Goal: Task Accomplishment & Management: Manage account settings

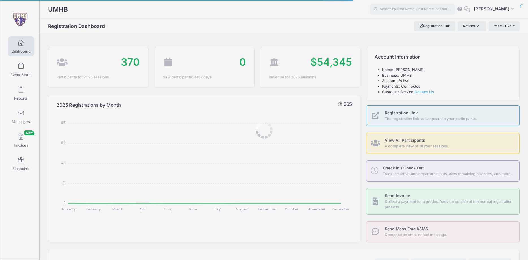
select select
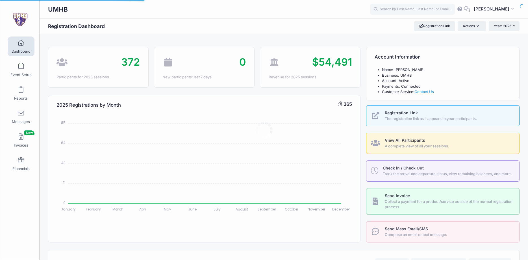
select select
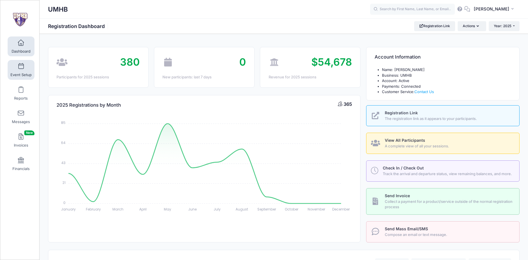
click at [20, 74] on span "Event Setup" at bounding box center [20, 74] width 21 height 5
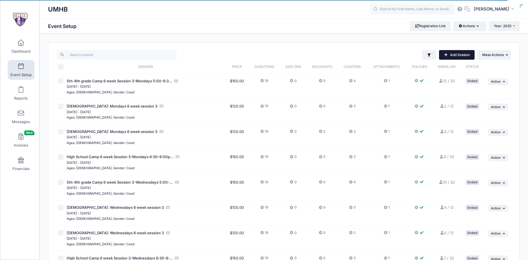
click at [454, 56] on link "Add Session" at bounding box center [457, 55] width 36 height 10
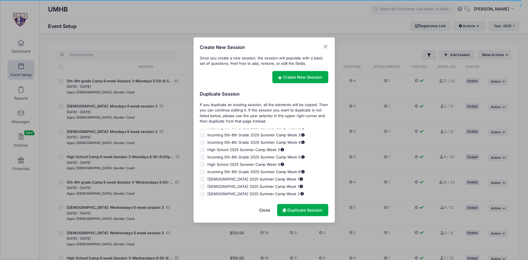
scroll to position [282, 0]
click at [203, 180] on input "[DEMOGRAPHIC_DATA]: Wednesdays 6 week session 1" at bounding box center [203, 180] width 6 height 6
checkbox input "false"
click at [202, 150] on input "[DEMOGRAPHIC_DATA]: Mondays 6 week session 1" at bounding box center [203, 151] width 6 height 6
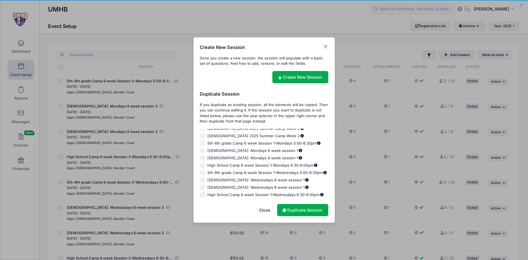
checkbox input "true"
click at [306, 213] on link "Duplicate Session" at bounding box center [302, 210] width 51 height 12
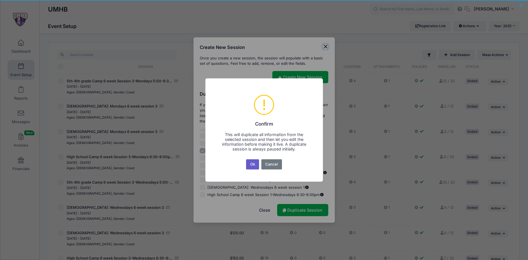
click at [251, 167] on button "Ok" at bounding box center [252, 164] width 13 height 10
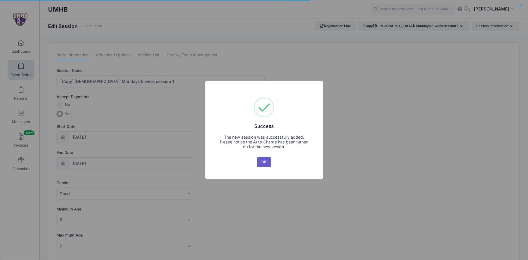
click at [267, 164] on button "OK" at bounding box center [264, 162] width 14 height 10
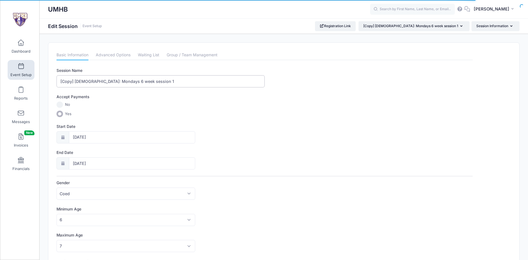
drag, startPoint x: 75, startPoint y: 81, endPoint x: 41, endPoint y: 81, distance: 33.9
click at [56, 81] on input "[Copy] 6-7 Year Old: Mondays 6 week session 1" at bounding box center [160, 81] width 208 height 12
type input "[DEMOGRAPHIC_DATA]: Mondays 6 week session 1"
click at [83, 137] on input "[DATE]" at bounding box center [132, 137] width 127 height 12
select select "9"
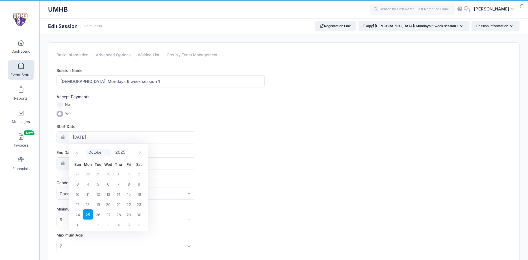
click option "October" at bounding box center [0, 0] width 0 height 0
click at [88, 204] on span "20" at bounding box center [88, 204] width 10 height 10
type input "10/20/2025"
type input "10/21/2025"
select select "9"
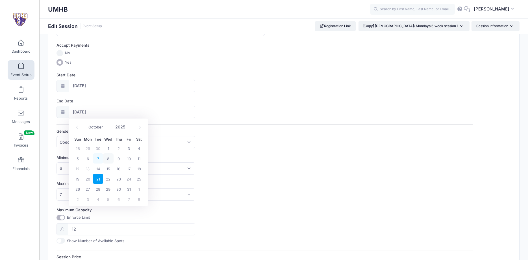
scroll to position [58, 0]
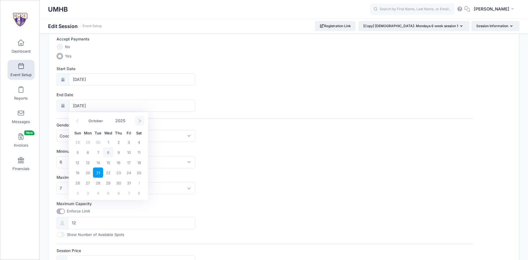
click at [0, 0] on span "11" at bounding box center [0, 0] width 0 height 0
type input "10/11/2025"
click at [139, 119] on icon at bounding box center [140, 121] width 4 height 4
select select "11"
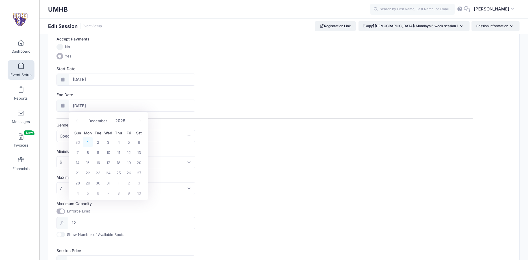
click at [90, 142] on span "1" at bounding box center [88, 142] width 10 height 10
type input "[DATE]"
click at [236, 144] on div "Session Name 6-7 Year Old: Mondays 6 week session 1 Accept Payments No Yes Star…" at bounding box center [264, 197] width 416 height 375
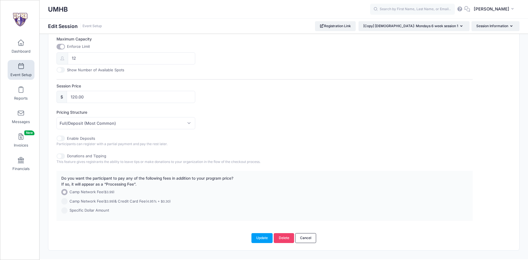
scroll to position [234, 0]
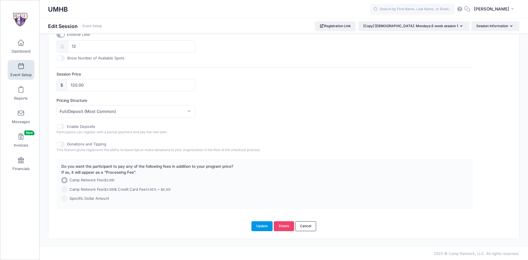
click at [264, 225] on button "Update" at bounding box center [261, 226] width 21 height 10
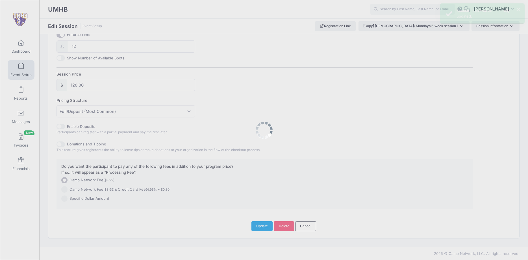
scroll to position [0, 0]
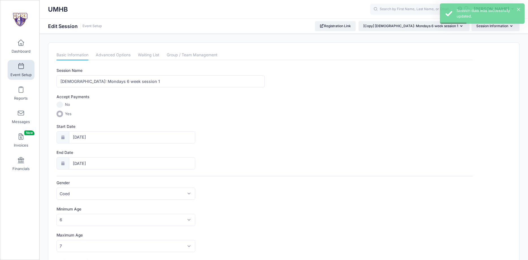
click at [21, 70] on link "Event Setup" at bounding box center [21, 70] width 27 height 20
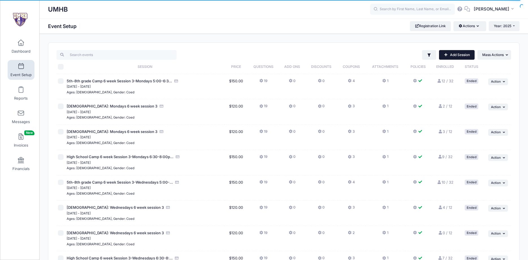
click at [460, 56] on link "Add Session" at bounding box center [457, 55] width 36 height 10
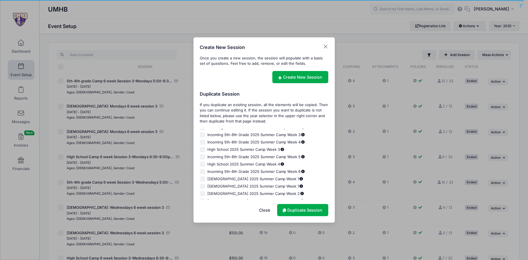
scroll to position [289, 0]
click at [204, 151] on input "[DEMOGRAPHIC_DATA]: Mondays 6 week session 1" at bounding box center [203, 151] width 6 height 6
checkbox input "true"
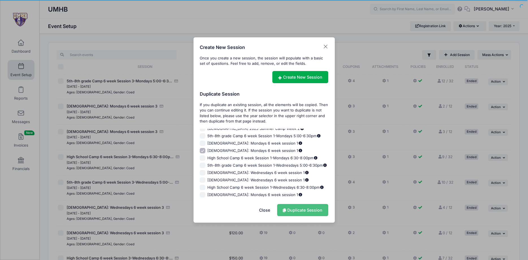
click at [309, 212] on link "Duplicate Session" at bounding box center [302, 210] width 51 height 12
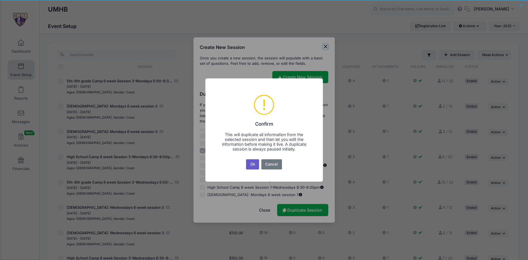
click at [253, 162] on button "Ok" at bounding box center [252, 164] width 13 height 10
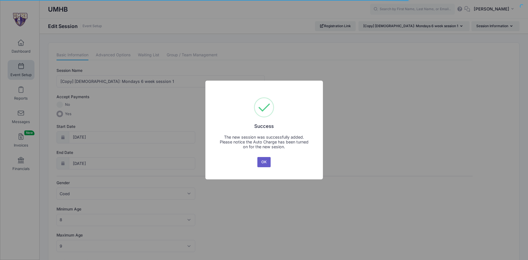
click at [266, 162] on button "OK" at bounding box center [264, 162] width 14 height 10
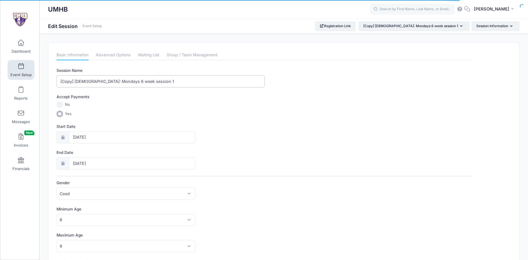
drag, startPoint x: 76, startPoint y: 79, endPoint x: 44, endPoint y: 82, distance: 31.7
click at [56, 82] on input "[Copy] [DEMOGRAPHIC_DATA]: Mondays 6 week session 1" at bounding box center [160, 81] width 208 height 12
click at [144, 80] on input "[DEMOGRAPHIC_DATA]: Mondays 6 week session 1" at bounding box center [160, 81] width 208 height 12
type input "[DEMOGRAPHIC_DATA]: Mondays 6 week session 2"
click at [80, 137] on input "[DATE]" at bounding box center [132, 137] width 127 height 12
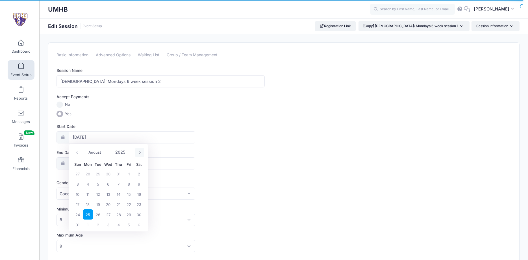
click at [139, 153] on icon at bounding box center [140, 152] width 4 height 4
select select "9"
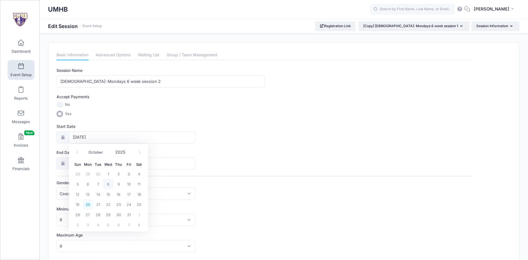
click at [86, 206] on span "20" at bounding box center [88, 204] width 10 height 10
type input "[DATE]"
click at [140, 180] on icon at bounding box center [140, 179] width 4 height 4
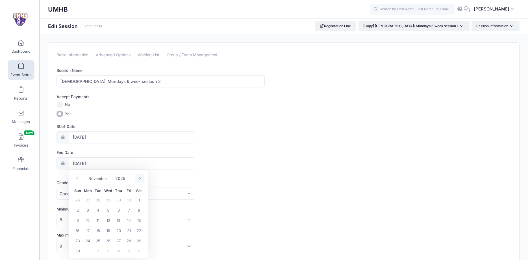
select select "11"
click at [88, 198] on span "1" at bounding box center [88, 199] width 10 height 10
type input "[DATE]"
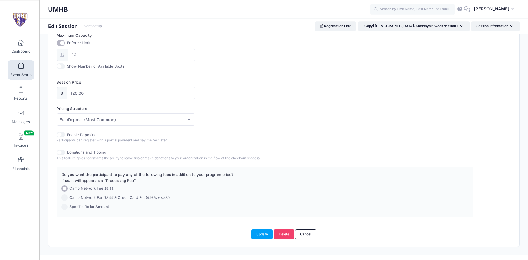
scroll to position [234, 0]
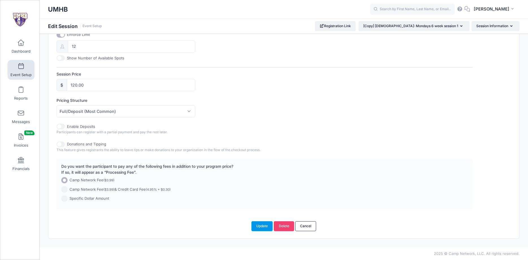
click at [261, 225] on button "Update" at bounding box center [261, 226] width 21 height 10
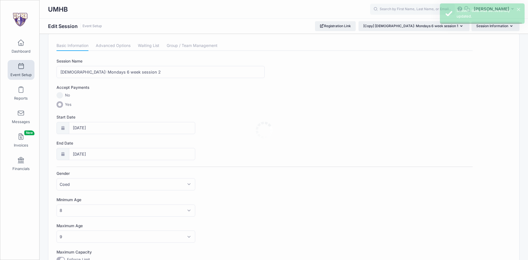
scroll to position [0, 0]
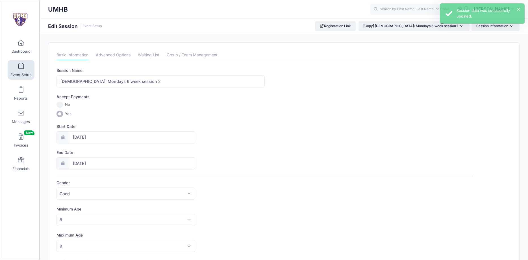
click at [21, 66] on span at bounding box center [21, 66] width 0 height 6
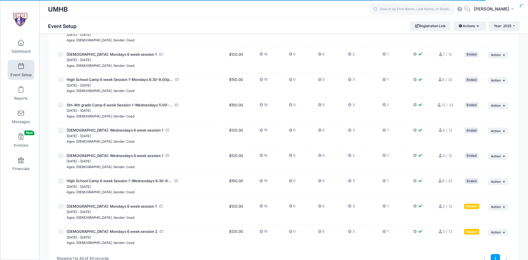
scroll to position [878, 0]
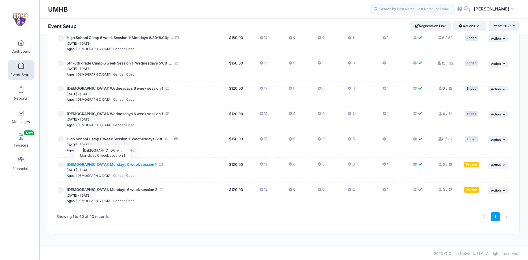
click at [122, 164] on span "[DEMOGRAPHIC_DATA]: Mondays 6 week session 1" at bounding box center [112, 164] width 90 height 5
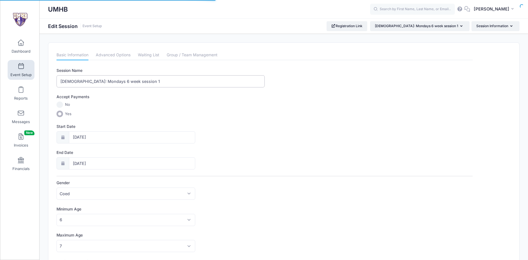
click at [143, 81] on input "[DEMOGRAPHIC_DATA]: Mondays 6 week session 1" at bounding box center [160, 81] width 208 height 12
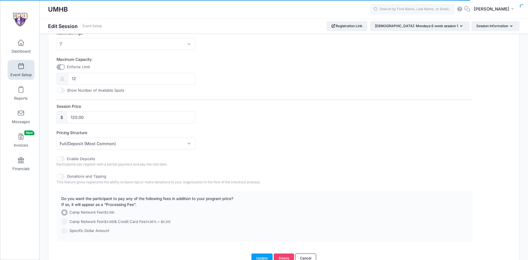
scroll to position [234, 0]
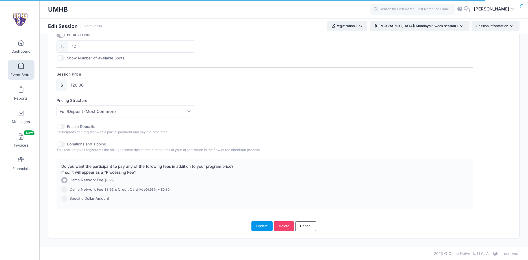
type input "[DEMOGRAPHIC_DATA]: Mondays 6 week session 2"
click at [260, 225] on button "Update" at bounding box center [261, 226] width 21 height 10
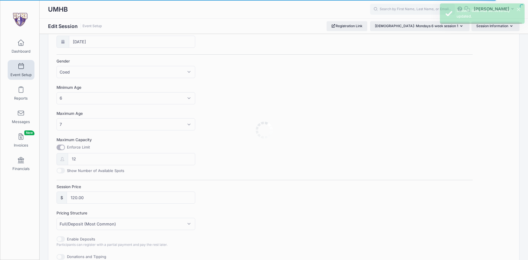
scroll to position [0, 0]
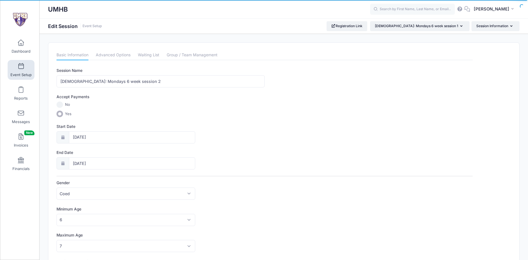
click at [21, 67] on span at bounding box center [21, 66] width 0 height 6
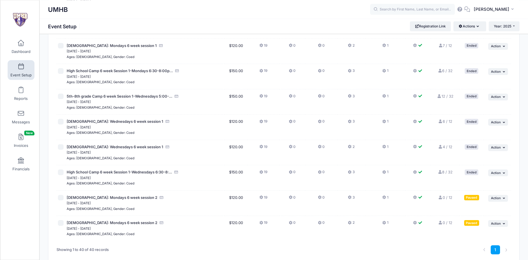
scroll to position [864, 0]
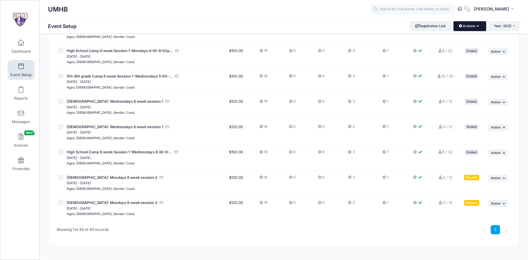
click at [479, 30] on button "Actions" at bounding box center [469, 26] width 32 height 10
click at [479, 28] on button "Actions" at bounding box center [469, 26] width 32 height 10
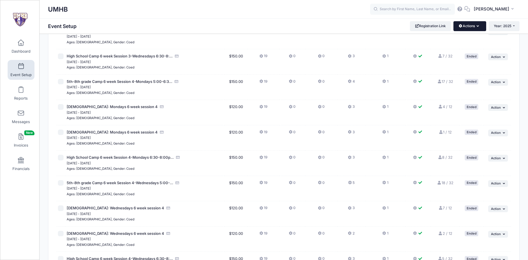
scroll to position [0, 0]
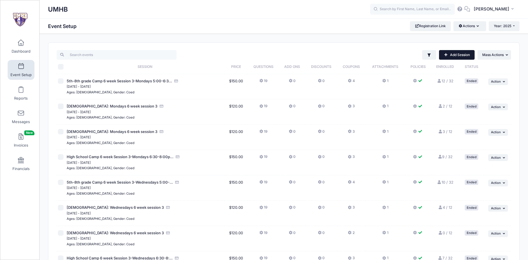
click at [448, 54] on link "Add Session" at bounding box center [457, 55] width 36 height 10
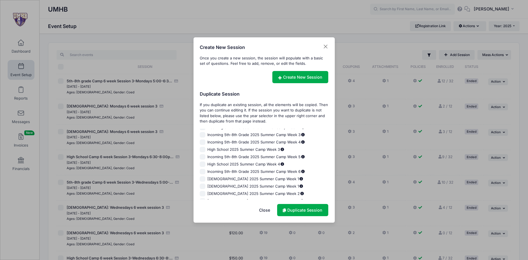
scroll to position [297, 0]
click at [325, 48] on button "Close" at bounding box center [326, 47] width 6 height 6
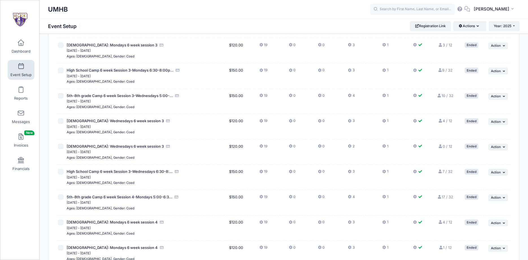
scroll to position [0, 0]
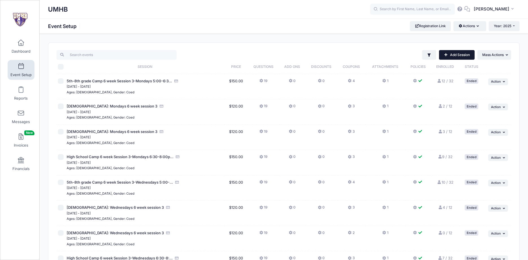
click at [462, 55] on link "Add Session" at bounding box center [457, 55] width 36 height 10
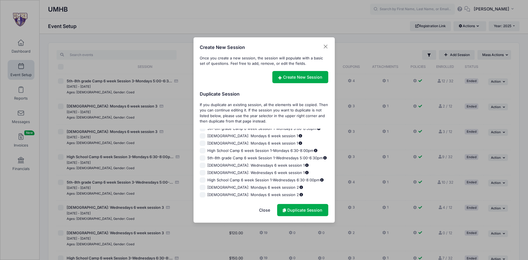
scroll to position [269, 0]
click at [203, 156] on input "5th-8th grade Camp 6 week Session 1-Mondays 5:00-6:30pm" at bounding box center [203, 156] width 6 height 6
checkbox input "true"
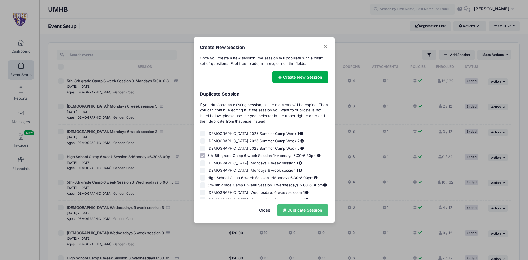
click at [299, 208] on link "Duplicate Session" at bounding box center [302, 210] width 51 height 12
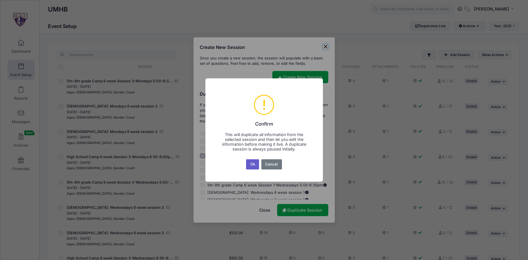
click at [253, 162] on button "Ok" at bounding box center [252, 164] width 13 height 10
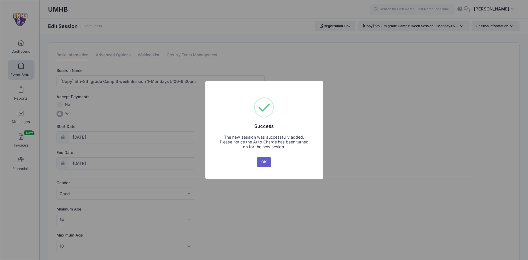
click at [263, 160] on button "OK" at bounding box center [264, 162] width 14 height 10
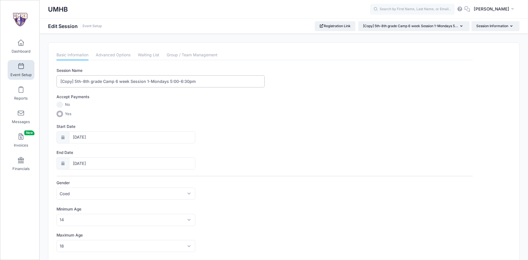
drag, startPoint x: 75, startPoint y: 81, endPoint x: 56, endPoint y: 81, distance: 19.5
click at [56, 81] on input "[Copy] 5th-8th grade Camp 6 week Session 1-Mondays 5:00-6:30pm" at bounding box center [160, 81] width 208 height 12
click at [133, 81] on input "5th-8th grade Camp 6 week Session 1-Mondays 5:00-6:30pm" at bounding box center [160, 81] width 208 height 12
type input "5th-8th grade Camp 6 week Session 2-Mondays 5:00-6:30pm"
click at [97, 134] on input "[DATE]" at bounding box center [132, 137] width 127 height 12
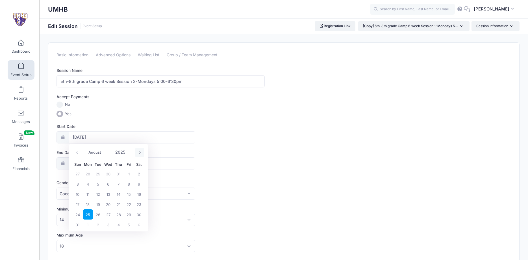
click at [138, 152] on icon at bounding box center [140, 152] width 4 height 4
select select "9"
click at [88, 204] on span "20" at bounding box center [88, 204] width 10 height 10
type input "[DATE]"
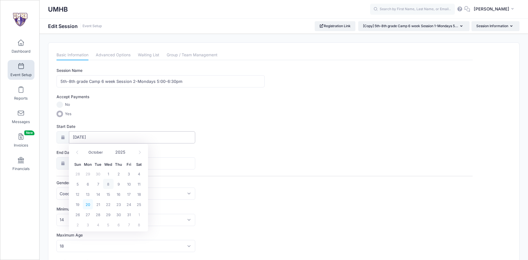
type input "[DATE]"
click at [136, 178] on span at bounding box center [139, 178] width 9 height 10
select select "11"
click at [88, 198] on span "1" at bounding box center [88, 199] width 10 height 10
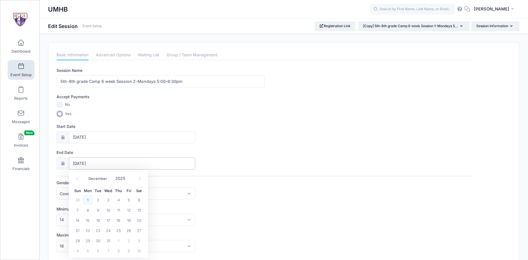
type input "[DATE]"
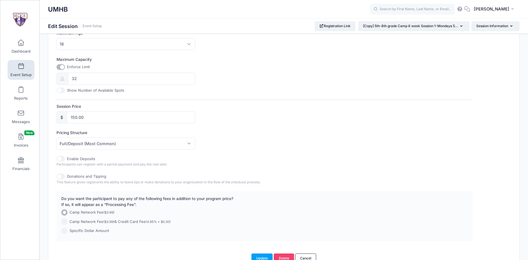
scroll to position [234, 0]
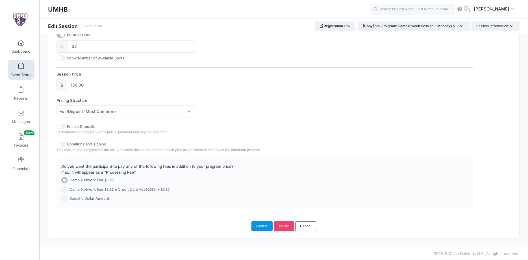
click at [262, 223] on button "Update" at bounding box center [261, 226] width 21 height 10
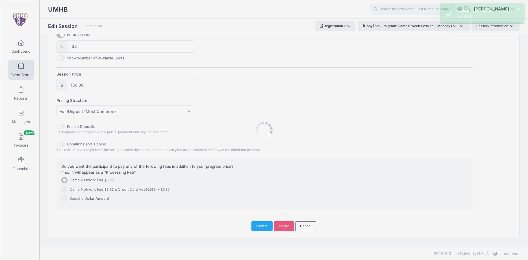
scroll to position [0, 0]
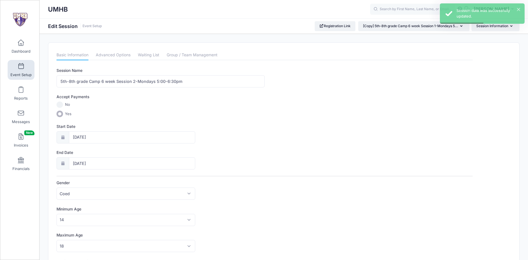
click at [20, 63] on link "Event Setup" at bounding box center [21, 70] width 27 height 20
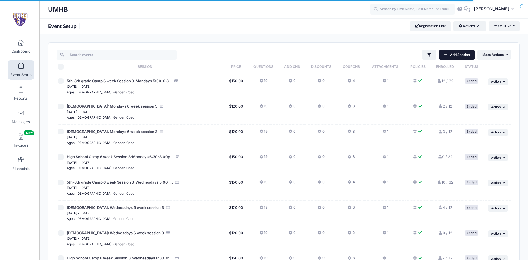
click at [455, 55] on link "Add Session" at bounding box center [457, 55] width 36 height 10
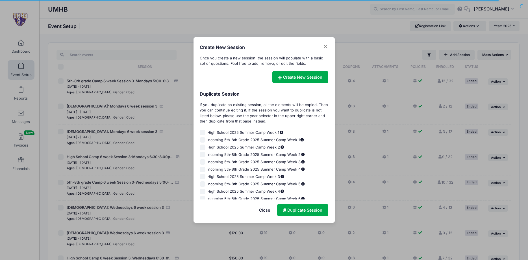
scroll to position [304, 0]
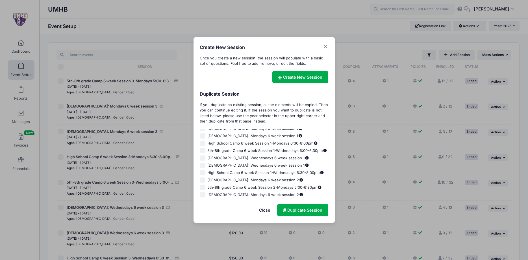
click at [206, 143] on label "High School Camp 6 week Session 1-Mondays 6:30-8:00pm" at bounding box center [264, 143] width 129 height 6
click at [205, 143] on input "High School Camp 6 week Session 1-Mondays 6:30-8:00pm" at bounding box center [203, 143] width 6 height 6
checkbox input "true"
click at [302, 210] on link "Duplicate Session" at bounding box center [302, 210] width 51 height 12
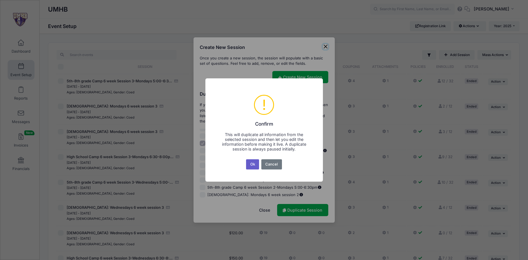
click at [253, 163] on button "Ok" at bounding box center [252, 164] width 13 height 10
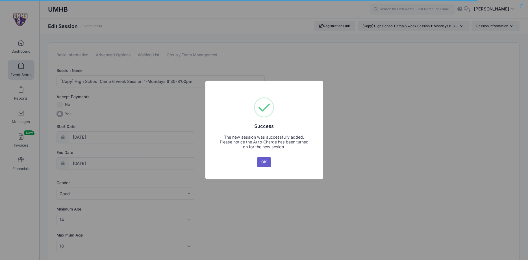
click at [262, 161] on button "OK" at bounding box center [264, 162] width 14 height 10
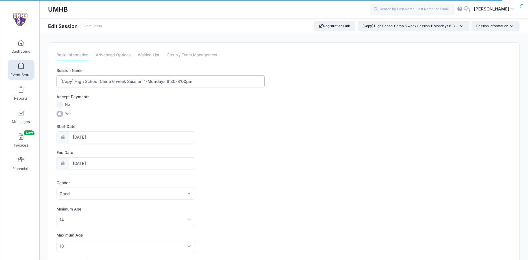
drag, startPoint x: 75, startPoint y: 81, endPoint x: 45, endPoint y: 83, distance: 29.4
click at [56, 83] on input "[Copy] High School Camp 6 week Session 1-Mondays 6:30-8:00pm" at bounding box center [160, 81] width 208 height 12
click at [130, 82] on input "High School Camp 6 week Session 1-Mondays 6:30-8:00pm" at bounding box center [160, 81] width 208 height 12
type input "High School Camp 6 week Session 2-Mondays 6:30-8:00pm"
click at [242, 132] on div "Start Date [DATE]" at bounding box center [264, 133] width 416 height 20
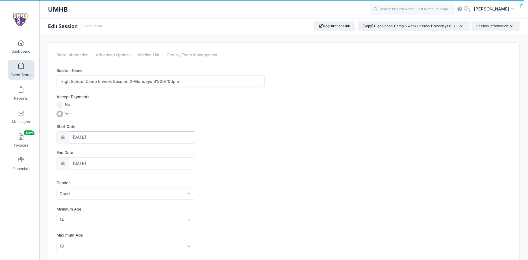
click at [113, 140] on input "[DATE]" at bounding box center [132, 137] width 127 height 12
click at [140, 153] on icon at bounding box center [140, 152] width 4 height 4
select select "9"
click at [88, 203] on span "20" at bounding box center [88, 204] width 10 height 10
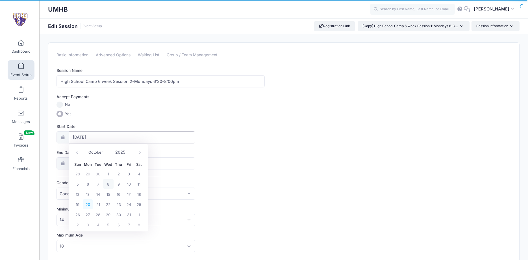
type input "10/20/2025"
type input "10/21/2025"
click at [138, 179] on span at bounding box center [139, 178] width 9 height 10
select select "11"
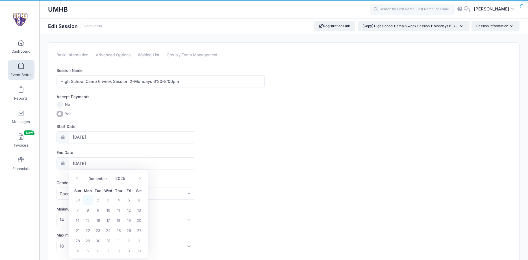
click at [88, 198] on span "1" at bounding box center [88, 199] width 10 height 10
type input "12/01/2025"
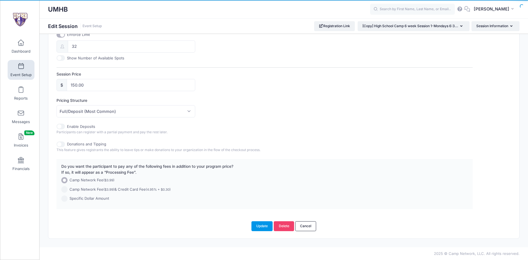
click at [264, 229] on button "Update" at bounding box center [261, 226] width 21 height 10
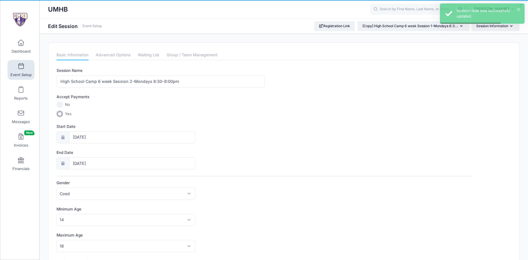
click at [27, 68] on link "Event Setup" at bounding box center [21, 70] width 27 height 20
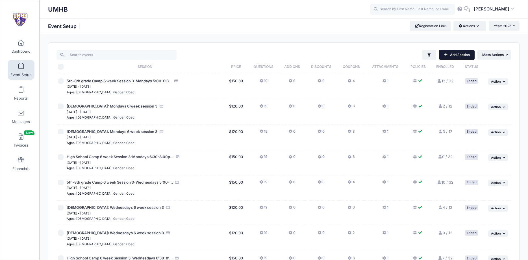
click at [460, 53] on link "Add Session" at bounding box center [457, 55] width 36 height 10
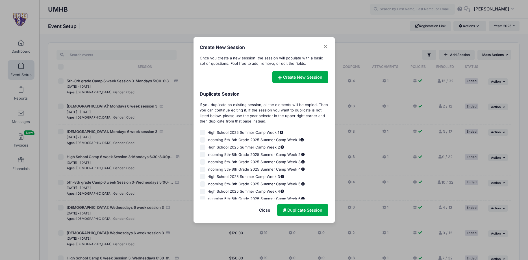
scroll to position [311, 0]
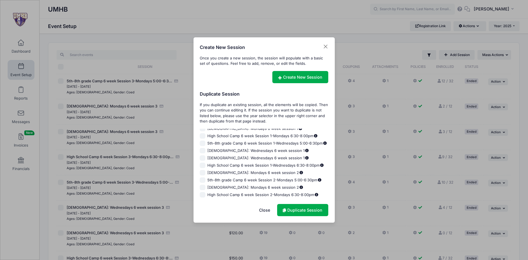
click at [204, 150] on input "[DEMOGRAPHIC_DATA]: Wednesdays 6 week session 1" at bounding box center [203, 151] width 6 height 6
checkbox input "true"
click at [302, 210] on link "Duplicate Session" at bounding box center [302, 210] width 51 height 12
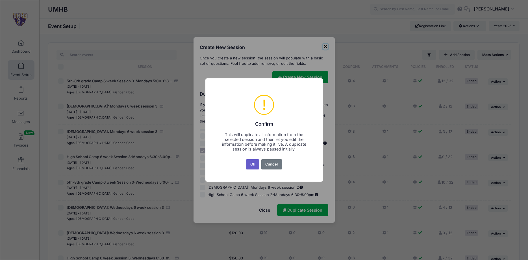
click at [252, 165] on button "Ok" at bounding box center [252, 164] width 13 height 10
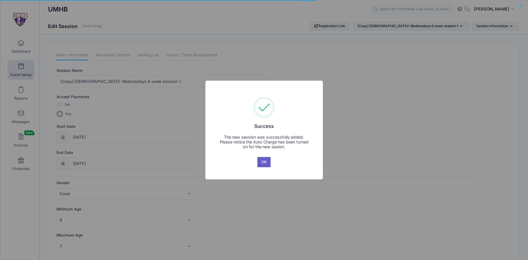
click at [268, 162] on button "OK" at bounding box center [264, 162] width 14 height 10
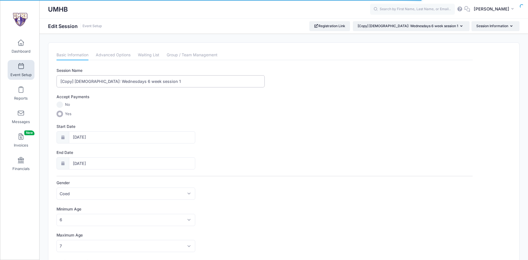
drag, startPoint x: 75, startPoint y: 81, endPoint x: 50, endPoint y: 83, distance: 25.0
click at [56, 83] on input "[Copy] 6-7 Year Old: Wednesdays 6 week session 1" at bounding box center [160, 81] width 208 height 12
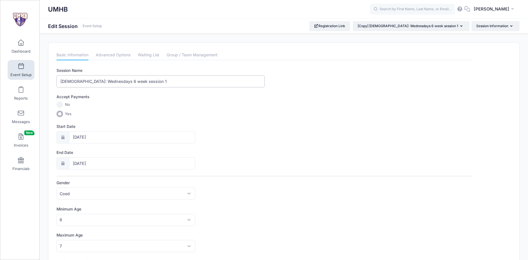
click at [145, 79] on input "[DEMOGRAPHIC_DATA]: Wednesdays 6 week session 1" at bounding box center [160, 81] width 208 height 12
type input "[DEMOGRAPHIC_DATA]: Wednesdays 6 week session 2"
click at [92, 140] on input "[DATE]" at bounding box center [132, 137] width 127 height 12
click at [141, 153] on icon at bounding box center [140, 152] width 4 height 4
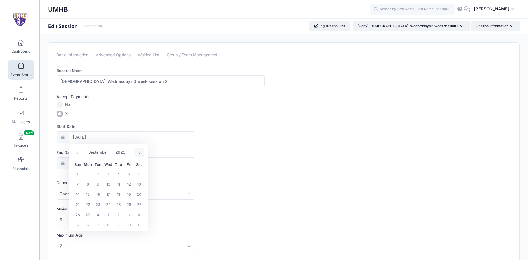
select select "9"
click at [111, 193] on span "15" at bounding box center [108, 194] width 10 height 10
type input "[DATE]"
click at [140, 180] on span at bounding box center [139, 178] width 9 height 10
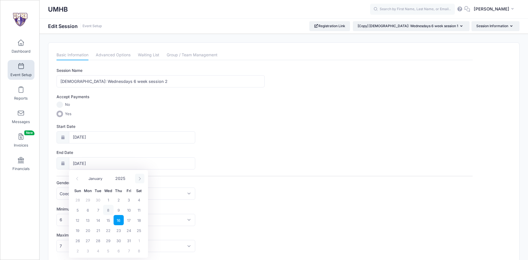
select select "10"
click at [108, 231] on span "19" at bounding box center [108, 230] width 10 height 10
type input "[DATE]"
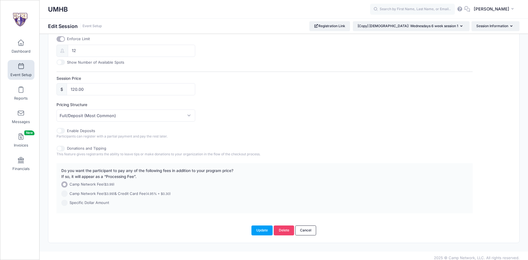
scroll to position [234, 0]
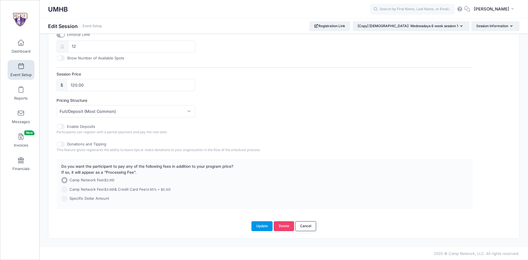
click at [264, 224] on button "Update" at bounding box center [261, 226] width 21 height 10
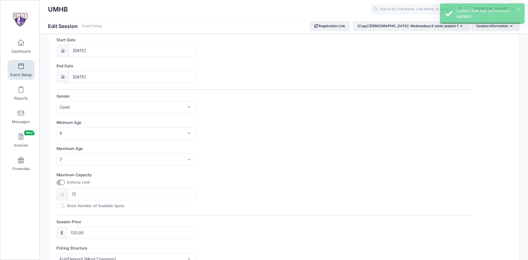
scroll to position [0, 0]
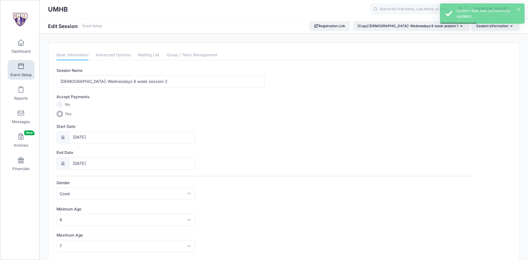
click at [25, 66] on link "Event Setup" at bounding box center [21, 70] width 27 height 20
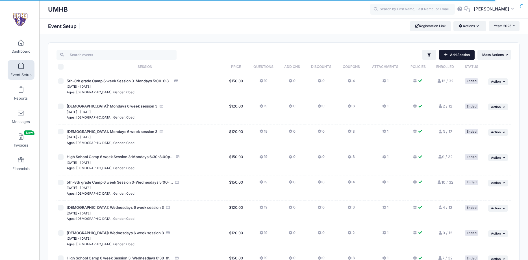
click at [456, 54] on link "Add Session" at bounding box center [457, 55] width 36 height 10
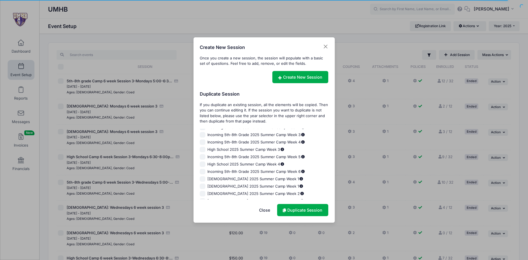
scroll to position [319, 0]
click at [204, 151] on input "[DEMOGRAPHIC_DATA]: Wednesdays 6 week session 1" at bounding box center [203, 151] width 6 height 6
checkbox input "true"
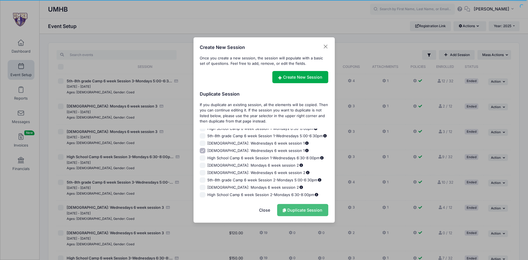
click at [309, 209] on link "Duplicate Session" at bounding box center [302, 210] width 51 height 12
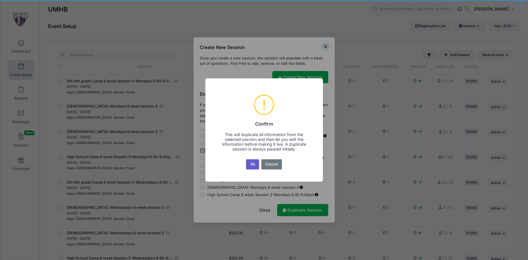
click at [256, 164] on button "Ok" at bounding box center [252, 164] width 13 height 10
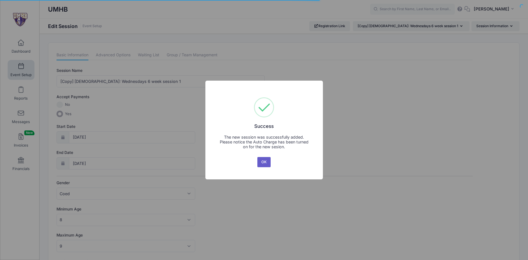
click at [258, 161] on button "OK" at bounding box center [264, 162] width 14 height 10
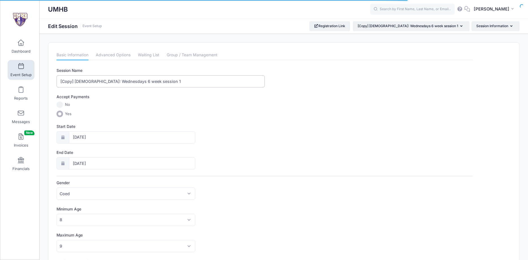
drag, startPoint x: 75, startPoint y: 79, endPoint x: 44, endPoint y: 81, distance: 30.8
click at [56, 81] on input "[Copy] [DEMOGRAPHIC_DATA]: Wednesdays 6 week session 1" at bounding box center [160, 81] width 208 height 12
click at [170, 80] on input "[DEMOGRAPHIC_DATA]: Wednesdays 6 week session 1" at bounding box center [160, 81] width 208 height 12
type input "[DEMOGRAPHIC_DATA]: Wednesdays 6 week session 2"
click at [98, 136] on input "[DATE]" at bounding box center [132, 137] width 127 height 12
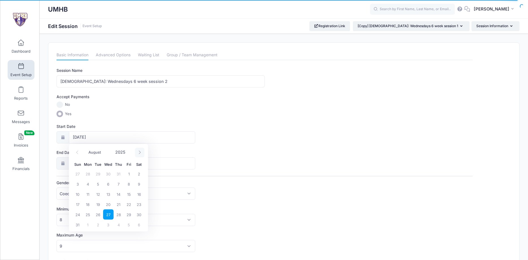
click at [139, 154] on icon at bounding box center [140, 152] width 4 height 4
select select "9"
click at [110, 195] on span "15" at bounding box center [108, 194] width 10 height 10
type input "[DATE]"
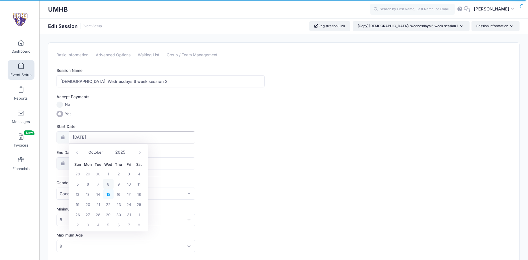
type input "[DATE]"
click at [140, 177] on icon at bounding box center [140, 179] width 4 height 4
select select "10"
click at [108, 229] on span "19" at bounding box center [108, 230] width 10 height 10
type input "[DATE]"
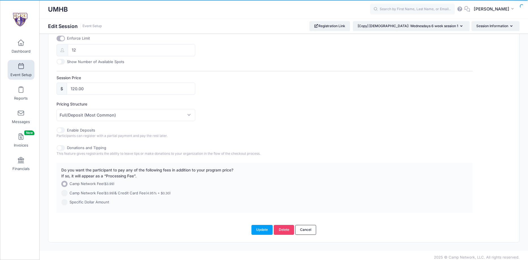
scroll to position [234, 0]
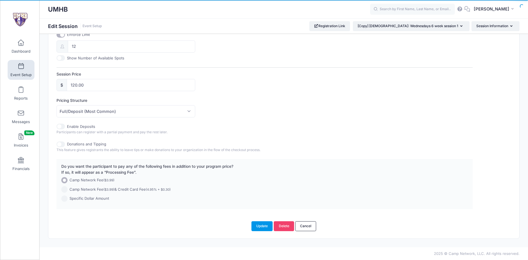
click at [262, 227] on button "Update" at bounding box center [261, 226] width 21 height 10
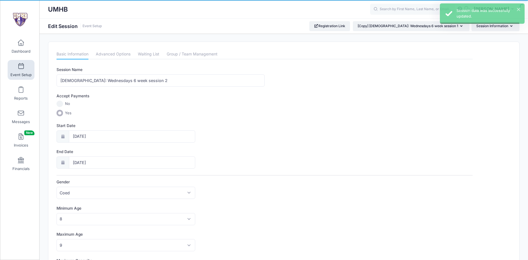
scroll to position [0, 0]
click at [21, 69] on span at bounding box center [21, 66] width 0 height 6
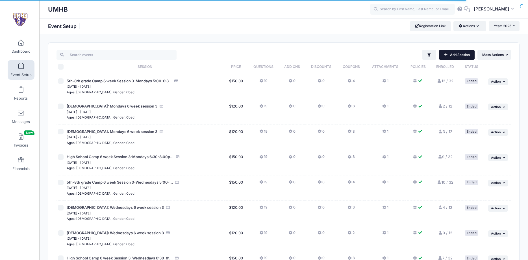
click at [456, 58] on link "Add Session" at bounding box center [457, 55] width 36 height 10
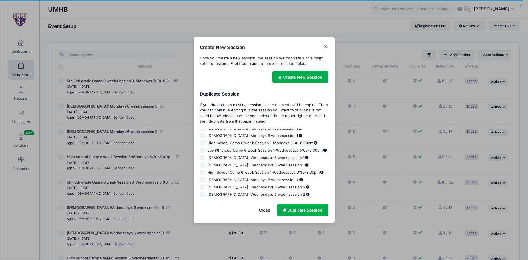
scroll to position [299, 0]
click at [203, 156] on input "5th-8th grade Camp 6 week Session 1-Wednesdays 5:00-6:30pm" at bounding box center [203, 156] width 6 height 6
checkbox input "true"
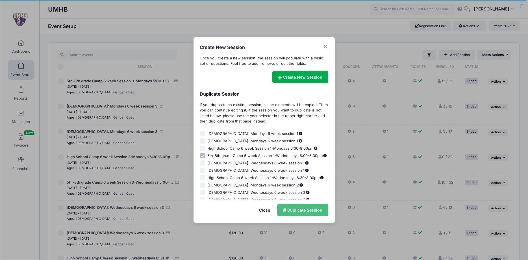
click at [295, 211] on link "Duplicate Session" at bounding box center [302, 210] width 51 height 12
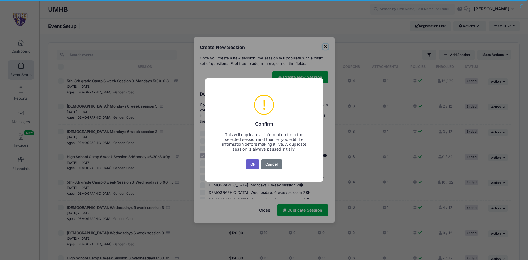
click at [251, 166] on button "Ok" at bounding box center [252, 164] width 13 height 10
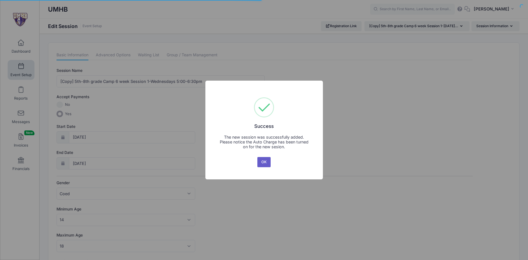
click at [263, 162] on button "OK" at bounding box center [264, 162] width 14 height 10
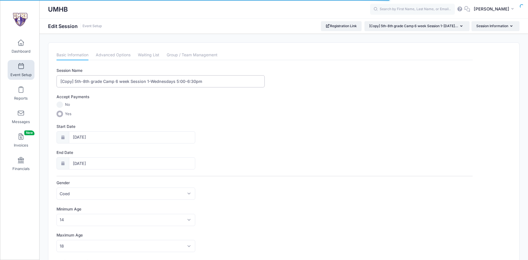
drag, startPoint x: 69, startPoint y: 82, endPoint x: 47, endPoint y: 83, distance: 22.1
click at [56, 83] on input "[Copy] 5th-8th grade Camp 6 week Session 1-Wednesdays 5:00-6:30pm" at bounding box center [160, 81] width 208 height 12
click at [134, 81] on input "5th-8th grade Camp 6 week Session 1-Wednesdays 5:00-6:30pm" at bounding box center [160, 81] width 208 height 12
type input "5th-8th grade Camp 6 week Session 2-Wednesdays 5:00-6:30pm"
click at [93, 136] on input "[DATE]" at bounding box center [132, 137] width 127 height 12
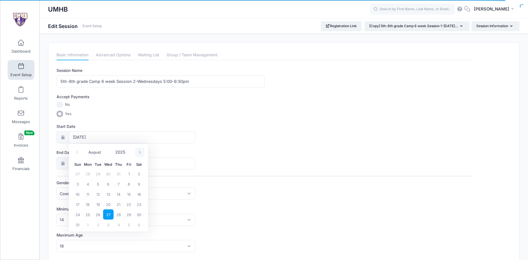
click at [142, 153] on span at bounding box center [139, 152] width 9 height 10
select select "9"
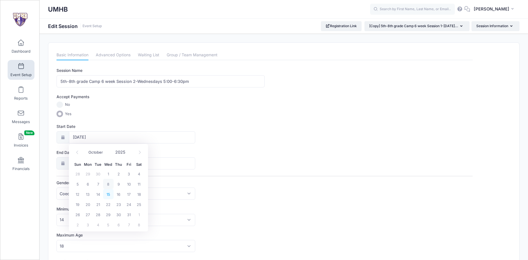
click at [109, 195] on span "15" at bounding box center [108, 194] width 10 height 10
type input "[DATE]"
click at [142, 177] on span at bounding box center [139, 178] width 9 height 10
select select "10"
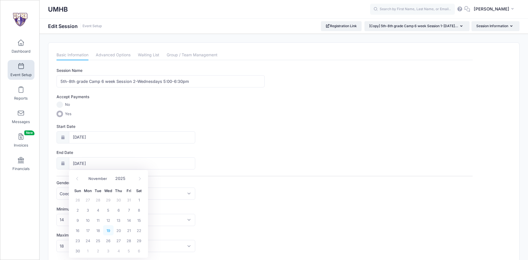
click at [108, 232] on span "19" at bounding box center [108, 230] width 10 height 10
type input "[DATE]"
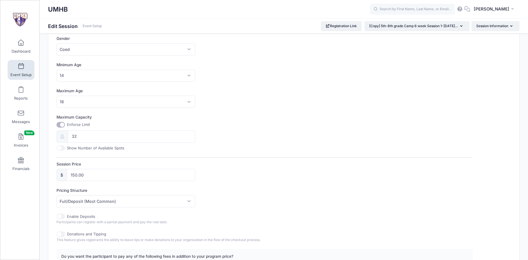
scroll to position [234, 0]
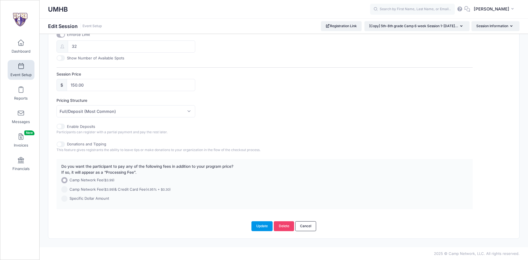
click at [266, 226] on button "Update" at bounding box center [261, 226] width 21 height 10
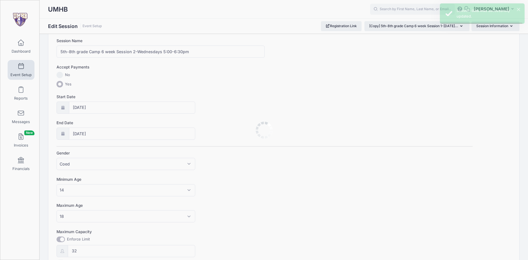
scroll to position [0, 0]
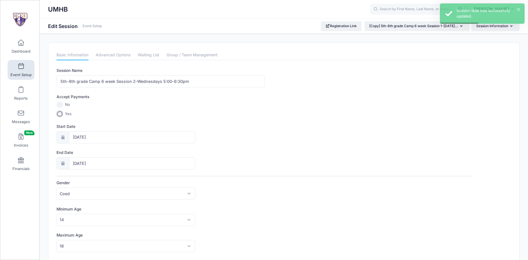
click at [21, 69] on span at bounding box center [21, 66] width 0 height 6
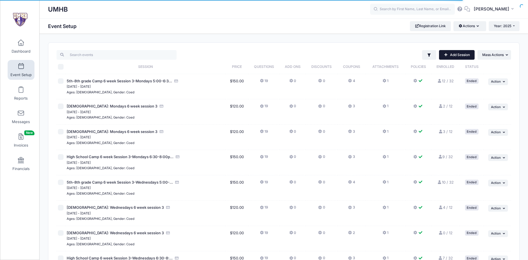
click at [459, 57] on link "Add Session" at bounding box center [457, 55] width 36 height 10
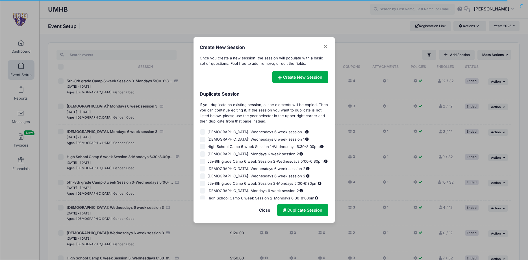
scroll to position [333, 0]
click at [210, 141] on span "High School Camp 6 week Session 1-Wednesdays 6:30-8:00pm" at bounding box center [265, 143] width 117 height 6
click at [205, 141] on input "High School Camp 6 week Session 1-Wednesdays 6:30-8:00pm" at bounding box center [203, 143] width 6 height 6
checkbox input "true"
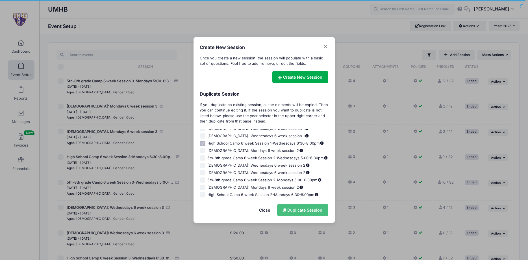
click at [303, 211] on link "Duplicate Session" at bounding box center [302, 210] width 51 height 12
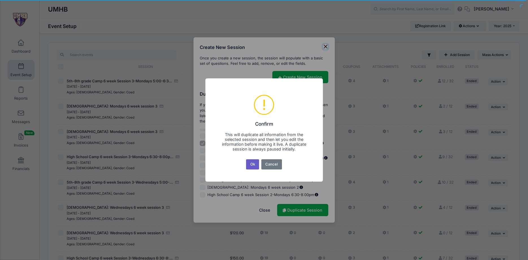
click at [253, 163] on button "Ok" at bounding box center [252, 164] width 13 height 10
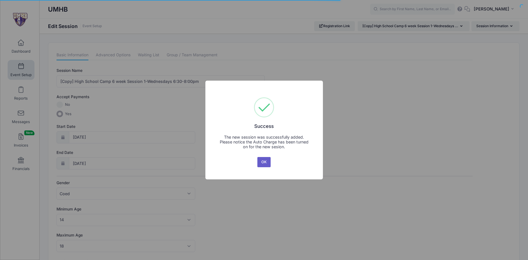
click at [267, 164] on button "OK" at bounding box center [264, 162] width 14 height 10
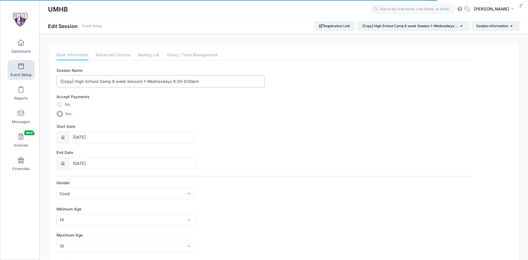
drag, startPoint x: 74, startPoint y: 80, endPoint x: 49, endPoint y: 82, distance: 25.2
click at [56, 82] on input "[Copy] High School Camp 6 week Session 1-Wednesdays 6:30-8:00pm" at bounding box center [160, 81] width 208 height 12
click at [130, 80] on input "High School Camp 6 week Session 1-Wednesdays 6:30-8:00pm" at bounding box center [160, 81] width 208 height 12
type input "High School Camp 6 week Session 2-Wednesdays 6:30-8:00pm"
click at [246, 154] on label "End Date" at bounding box center [160, 152] width 208 height 6
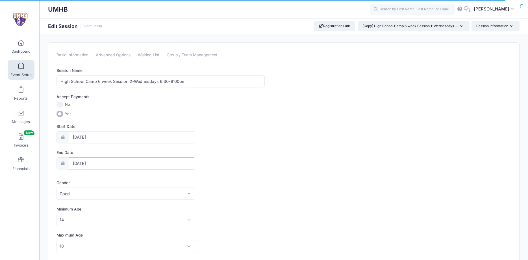
click at [195, 157] on input "[DATE]" at bounding box center [132, 163] width 127 height 12
click at [119, 140] on input "[DATE]" at bounding box center [132, 137] width 127 height 12
click at [139, 155] on span at bounding box center [139, 152] width 9 height 10
select select "9"
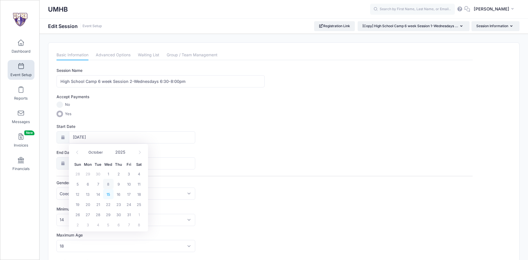
click at [109, 197] on span "15" at bounding box center [108, 194] width 10 height 10
type input "10/15/2025"
type input "10/16/2025"
click at [120, 166] on input "10/16/2025" at bounding box center [132, 163] width 127 height 12
click at [139, 181] on span at bounding box center [139, 178] width 9 height 10
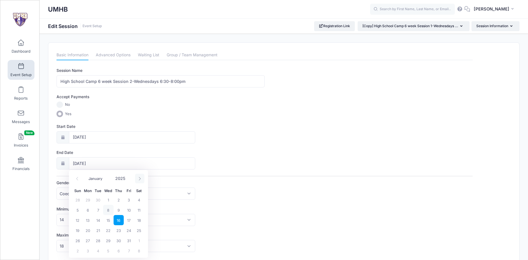
select select "10"
click at [109, 229] on span "19" at bounding box center [108, 230] width 10 height 10
type input "11/19/2025"
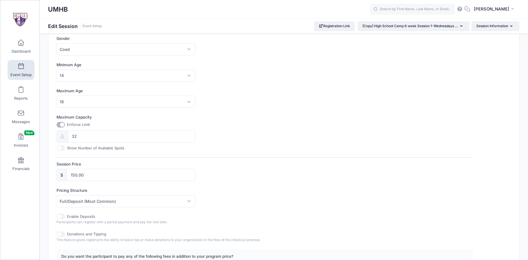
scroll to position [234, 0]
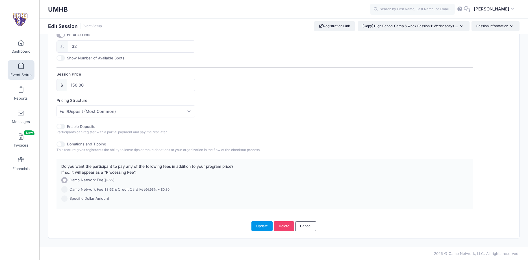
click at [263, 227] on button "Update" at bounding box center [261, 226] width 21 height 10
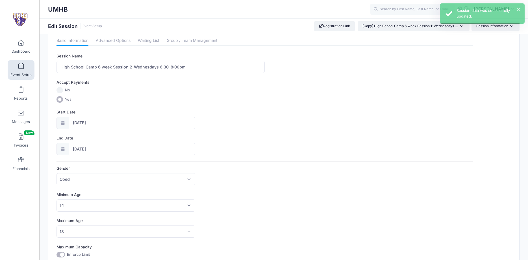
scroll to position [0, 0]
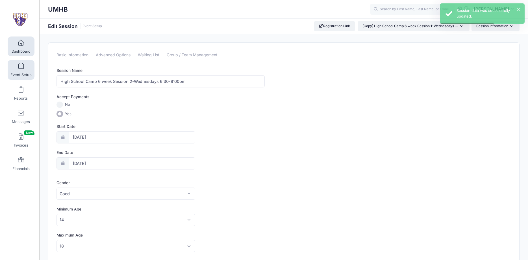
click at [20, 46] on link "Dashboard" at bounding box center [21, 46] width 27 height 20
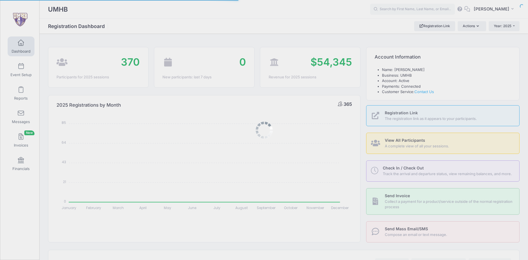
select select
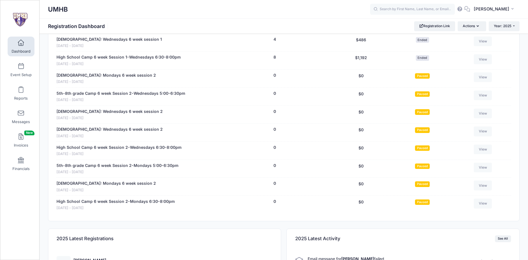
scroll to position [893, 0]
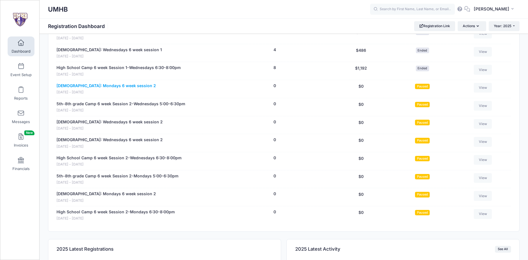
click at [106, 89] on link "[DEMOGRAPHIC_DATA]: Mondays 6 week session 2" at bounding box center [105, 86] width 99 height 6
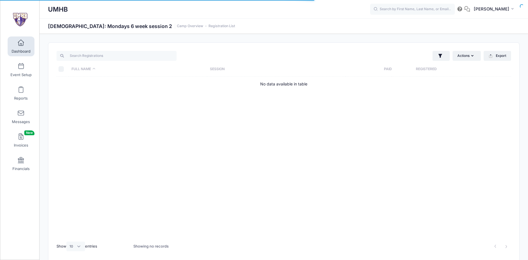
select select "10"
click at [16, 68] on link "Event Setup" at bounding box center [21, 70] width 27 height 20
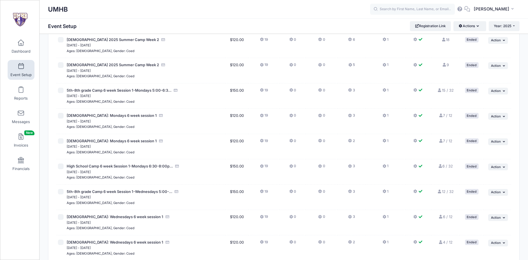
scroll to position [951, 0]
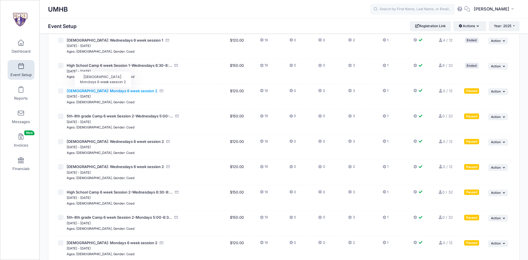
click at [108, 90] on span "[DEMOGRAPHIC_DATA]: Mondays 6 week session 2" at bounding box center [112, 90] width 91 height 5
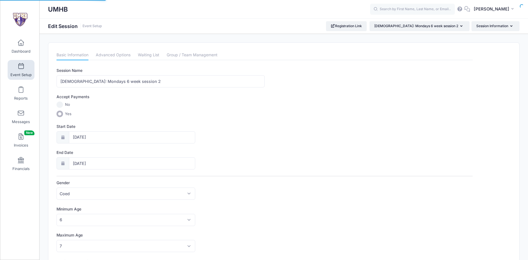
select select "9"
click at [96, 137] on input "10/11/2025" at bounding box center [132, 137] width 127 height 12
click at [90, 205] on span "20" at bounding box center [88, 204] width 10 height 10
type input "10/20/2025"
click at [262, 159] on div "End Date 12/01/2025" at bounding box center [264, 159] width 416 height 20
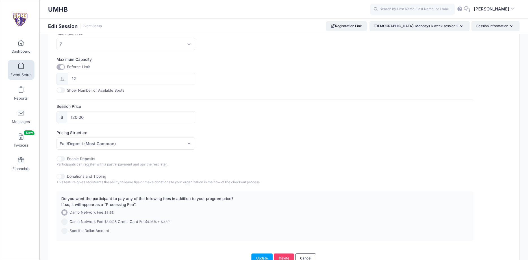
scroll to position [234, 0]
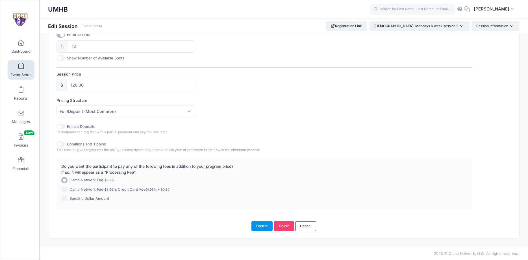
click at [262, 223] on button "Update" at bounding box center [261, 226] width 21 height 10
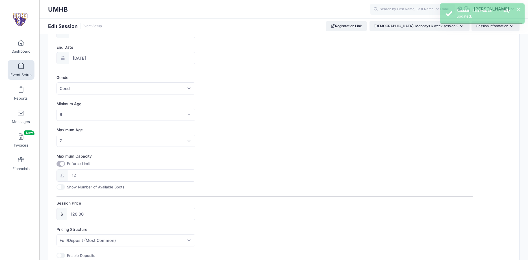
scroll to position [0, 0]
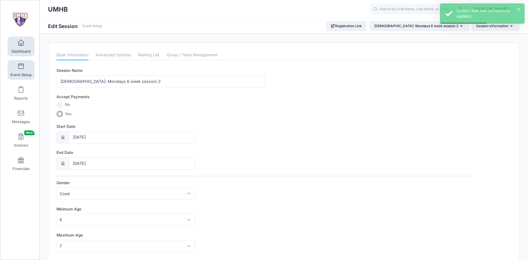
click at [21, 45] on span at bounding box center [21, 43] width 0 height 6
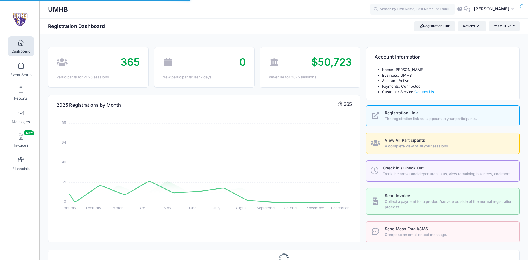
select select
